Goal: Task Accomplishment & Management: Manage account settings

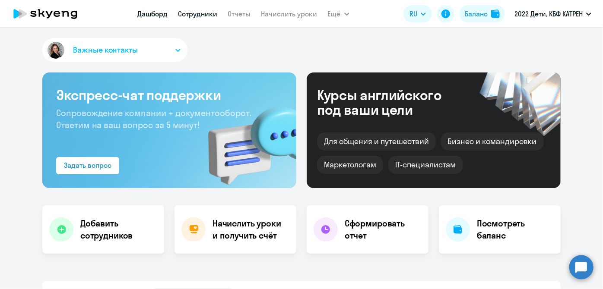
click at [200, 14] on link "Сотрудники" at bounding box center [197, 13] width 39 height 9
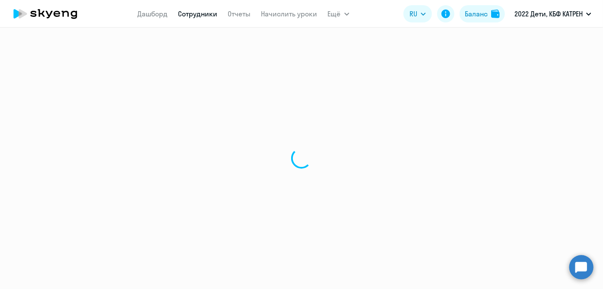
select select "30"
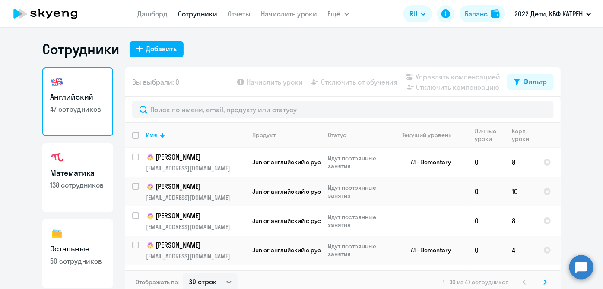
click at [85, 242] on link "Остальные 50 сотрудников" at bounding box center [77, 253] width 71 height 69
select select "30"
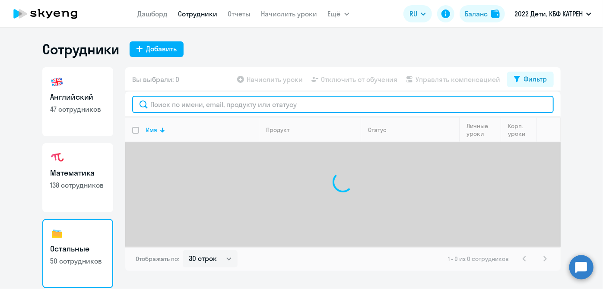
click at [179, 107] on input "text" at bounding box center [342, 104] width 421 height 17
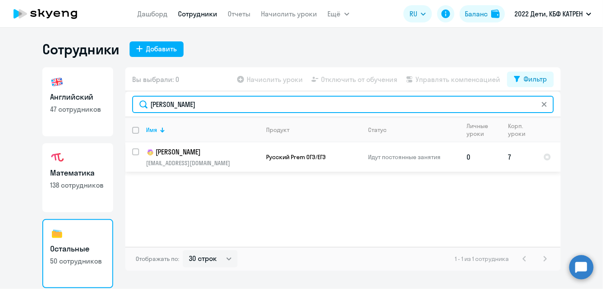
type input "[PERSON_NAME]"
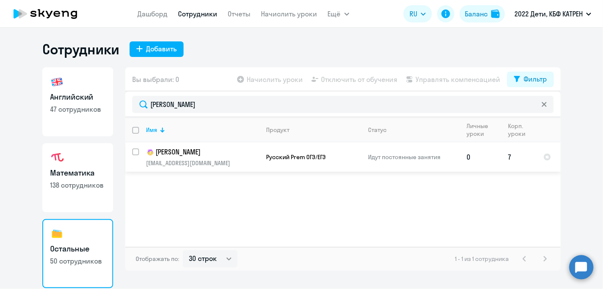
click at [136, 150] on input "select row 13657976" at bounding box center [140, 157] width 17 height 17
checkbox input "true"
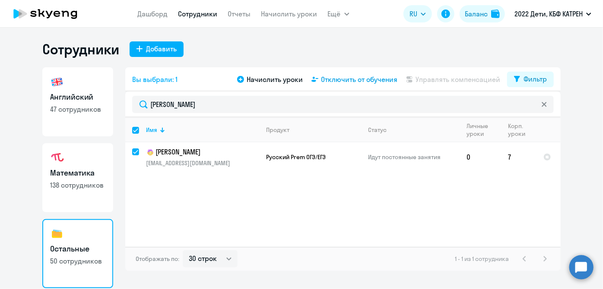
click at [379, 81] on span "Отключить от обучения" at bounding box center [359, 79] width 76 height 10
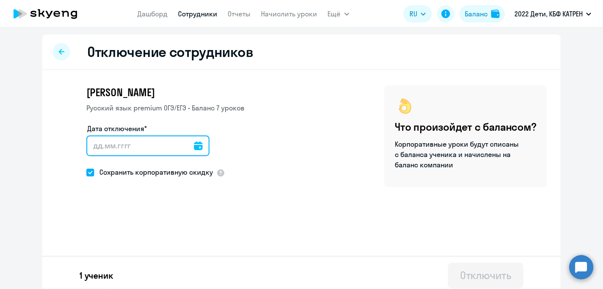
click at [194, 148] on input "Дата отключения*" at bounding box center [147, 146] width 123 height 21
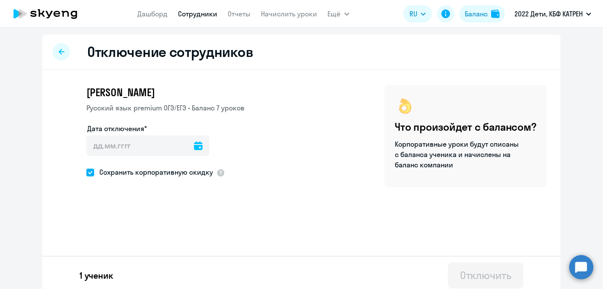
click at [194, 146] on icon at bounding box center [198, 146] width 9 height 9
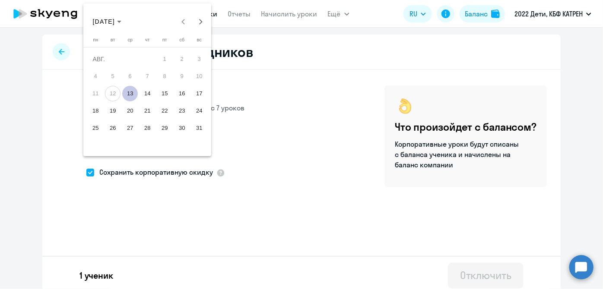
click at [126, 92] on span "13" at bounding box center [130, 94] width 16 height 16
type input "[DATE]"
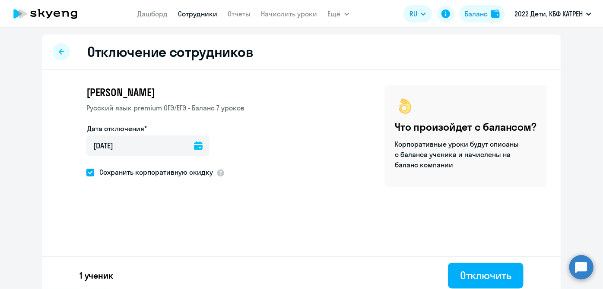
click at [87, 170] on span at bounding box center [90, 173] width 8 height 8
click at [86, 172] on input "Сохранить корпоративную скидку" at bounding box center [86, 172] width 0 height 0
checkbox input "false"
click at [494, 280] on div "Отключить" at bounding box center [485, 276] width 51 height 14
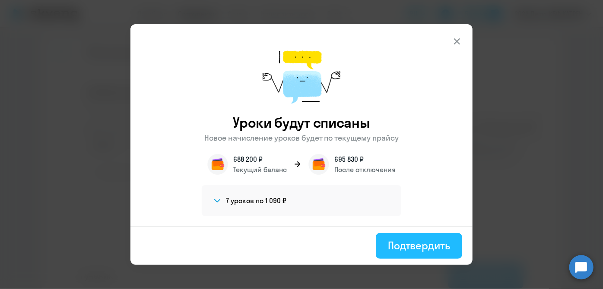
click at [422, 246] on div "Подтвердить" at bounding box center [419, 246] width 62 height 14
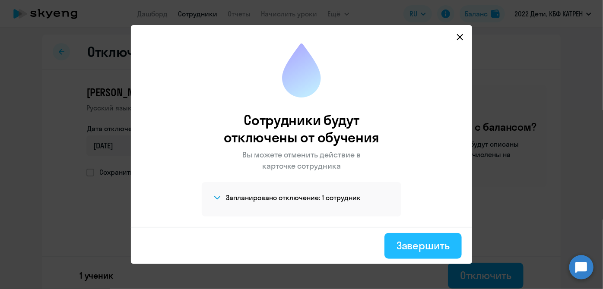
click at [436, 242] on div "Завершить" at bounding box center [422, 246] width 53 height 14
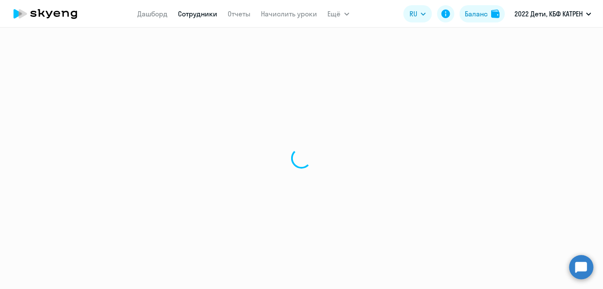
select select "30"
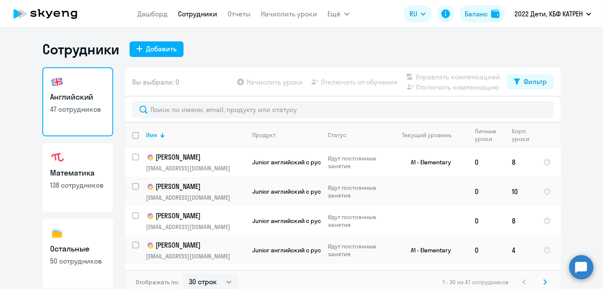
click at [582, 271] on circle at bounding box center [581, 267] width 24 height 24
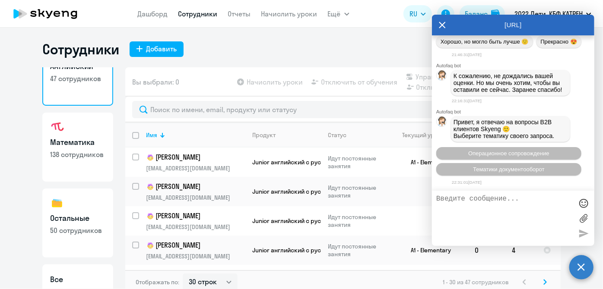
scroll to position [75, 0]
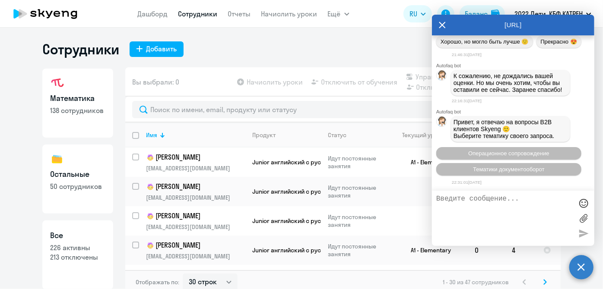
click at [76, 254] on p "213 отключены" at bounding box center [77, 257] width 55 height 9
select select "30"
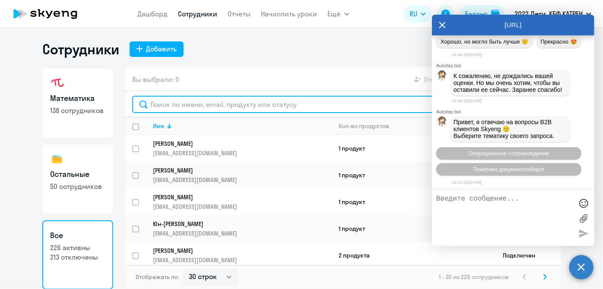
click at [207, 105] on input "text" at bounding box center [342, 104] width 421 height 17
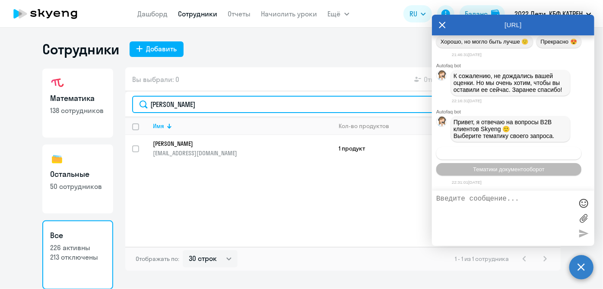
type input "[PERSON_NAME]"
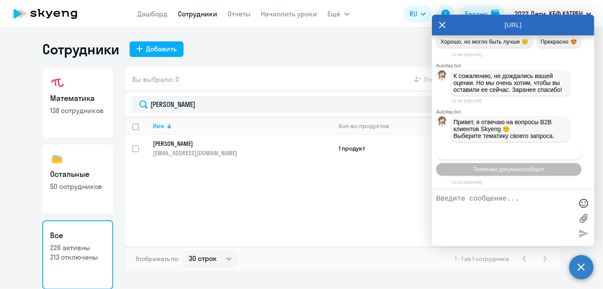
click at [490, 153] on span "Операционное сопровождение" at bounding box center [508, 153] width 81 height 6
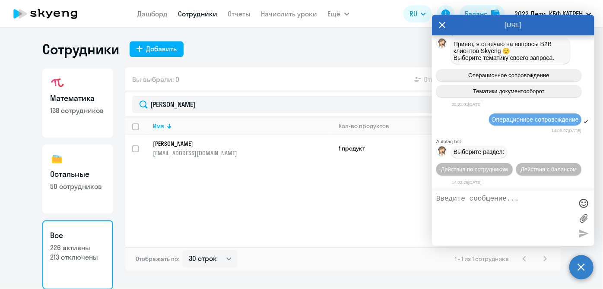
scroll to position [101919, 0]
click at [475, 171] on span "Действия по сотрудникам" at bounding box center [474, 169] width 67 height 6
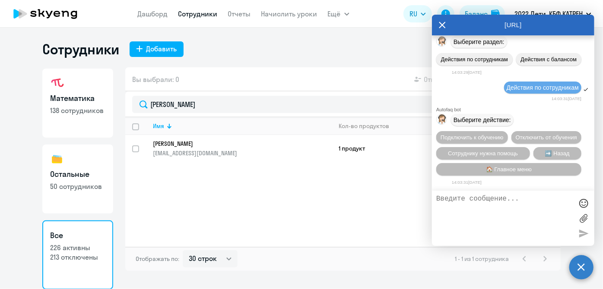
scroll to position [102047, 0]
click at [476, 155] on span "Сотруднику нужна помощь" at bounding box center [483, 153] width 70 height 6
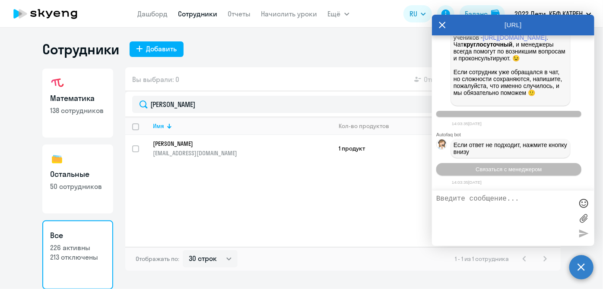
scroll to position [102347, 0]
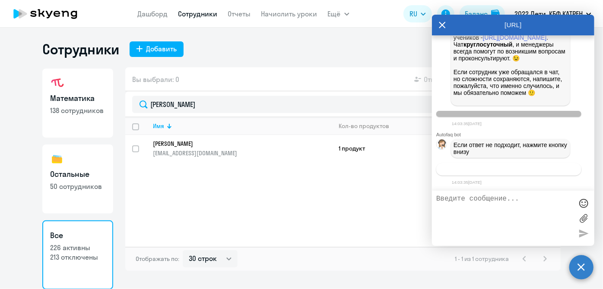
click at [488, 168] on span "Связаться с менеджером" at bounding box center [508, 169] width 66 height 6
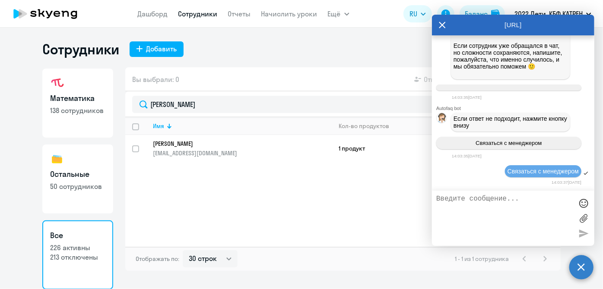
scroll to position [102373, 0]
click at [442, 202] on textarea at bounding box center [504, 218] width 136 height 47
paste textarea "16210809Батурина [PERSON_NAME]"
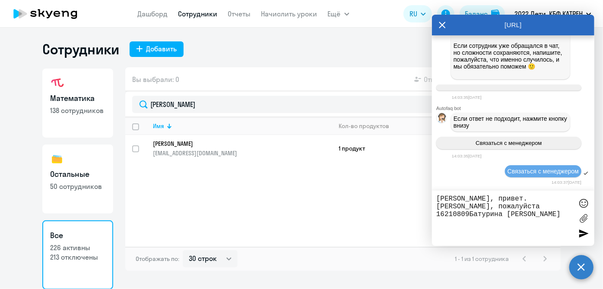
click at [470, 204] on textarea "[PERSON_NAME], привет. [PERSON_NAME], пожалуйста 16210809Батурина [PERSON_NAME]" at bounding box center [504, 218] width 136 height 47
click at [566, 210] on textarea "[PERSON_NAME], привет. [PERSON_NAME], пожалуйста 16210809 [PERSON_NAME]" at bounding box center [504, 218] width 136 height 47
type textarea "[PERSON_NAME], привет. [PERSON_NAME], пожалуйста 16210809 [PERSON_NAME] русский…"
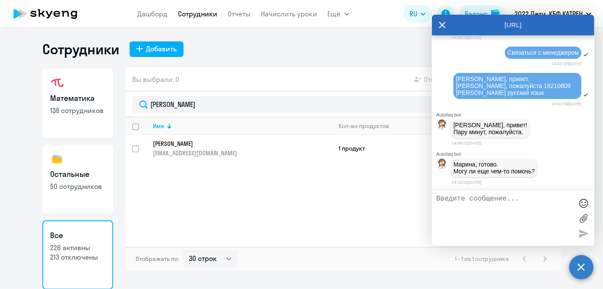
scroll to position [102485, 0]
paste textarea "37502635 [PERSON_NAME]"
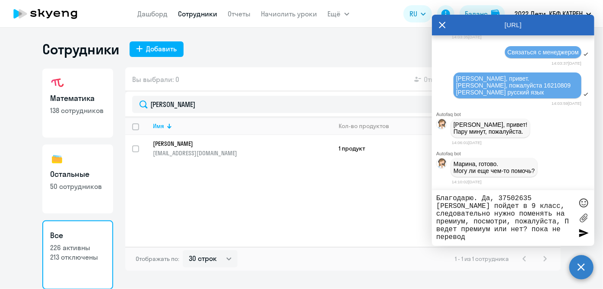
type textarea "Благодарю. Да, 37502635 [PERSON_NAME] пойдет в 9 класс, следовательно нужно пом…"
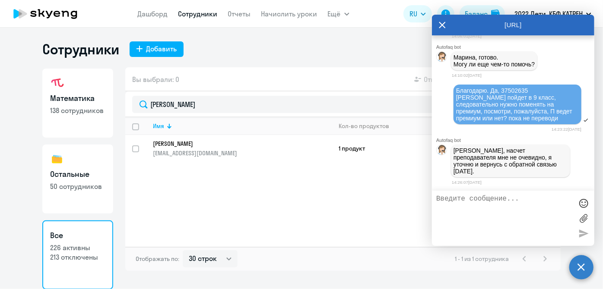
scroll to position [102586, 0]
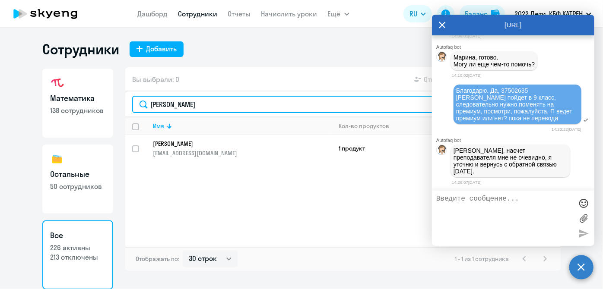
click at [206, 105] on input "[PERSON_NAME]" at bounding box center [342, 104] width 421 height 17
drag, startPoint x: 137, startPoint y: 107, endPoint x: 126, endPoint y: 107, distance: 10.8
click at [126, 107] on div "[PERSON_NAME]" at bounding box center [342, 105] width 435 height 26
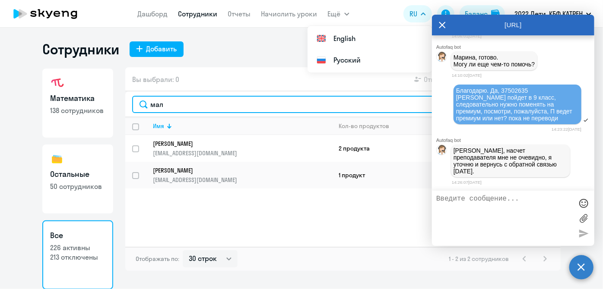
type input "мал"
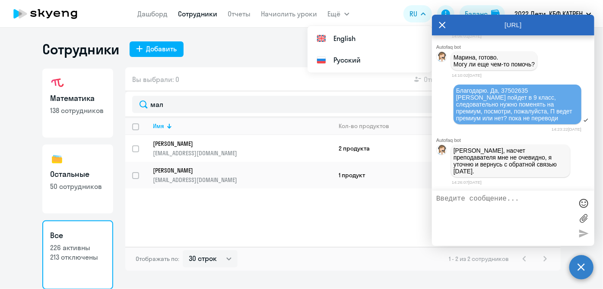
click at [440, 25] on icon at bounding box center [442, 25] width 7 height 21
click at [578, 273] on circle at bounding box center [581, 267] width 24 height 24
click at [581, 272] on circle at bounding box center [581, 267] width 24 height 24
click at [442, 25] on app-header "[PERSON_NAME] Отчеты Начислить уроки Ещё Дашборд Сотрудники Отчеты Начислить ур…" at bounding box center [301, 14] width 603 height 28
click at [473, 218] on div "Имя Кол-во продуктов Статус [PERSON_NAME] [EMAIL_ADDRESS][DOMAIN_NAME] 2 продук…" at bounding box center [342, 182] width 435 height 130
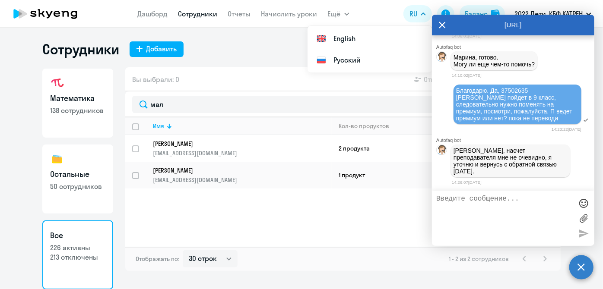
click at [472, 212] on div "Имя Кол-во продуктов Статус [PERSON_NAME] [EMAIL_ADDRESS][DOMAIN_NAME] 2 продук…" at bounding box center [342, 182] width 435 height 130
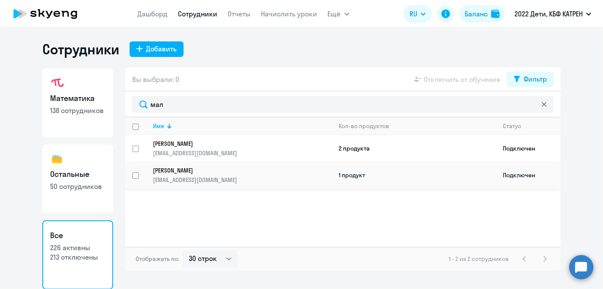
click at [137, 177] on input "select row 15829046" at bounding box center [140, 180] width 17 height 17
checkbox input "true"
click at [445, 85] on div "Вы выбрали: 1 Отключить от обучения Фильтр" at bounding box center [342, 79] width 435 height 24
click at [445, 79] on span "Отключить от обучения" at bounding box center [462, 79] width 76 height 10
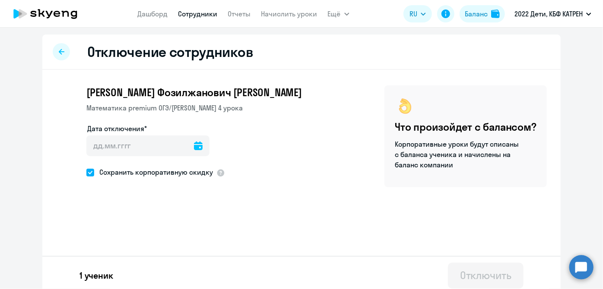
click at [86, 174] on span at bounding box center [90, 173] width 8 height 8
click at [86, 173] on input "Сохранить корпоративную скидку" at bounding box center [86, 172] width 0 height 0
checkbox input "false"
click at [194, 149] on icon at bounding box center [198, 146] width 9 height 9
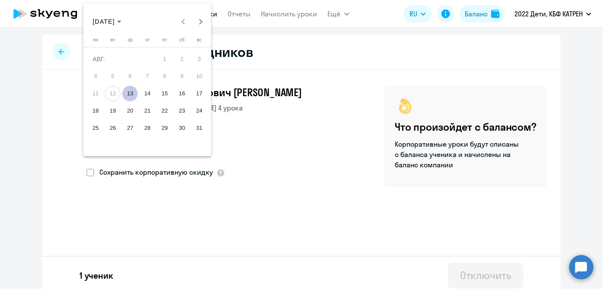
click at [127, 98] on span "13" at bounding box center [130, 94] width 16 height 16
type input "[DATE]"
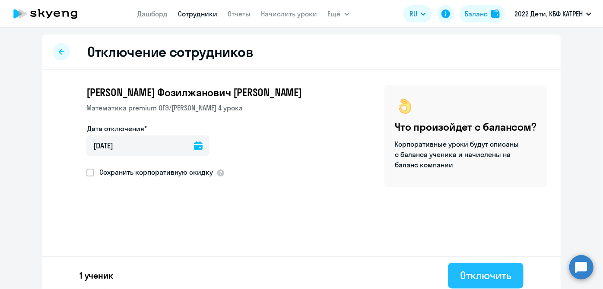
click at [489, 282] on div "Отключить" at bounding box center [485, 276] width 51 height 14
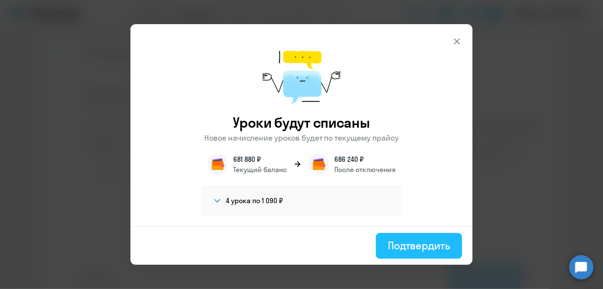
click at [395, 247] on div "Подтвердить" at bounding box center [419, 246] width 62 height 14
